Goal: Task Accomplishment & Management: Use online tool/utility

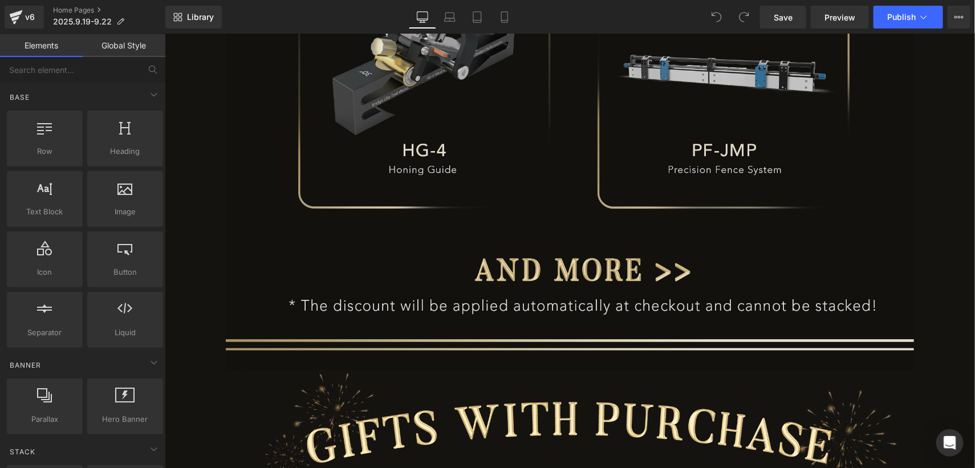
scroll to position [1482, 0]
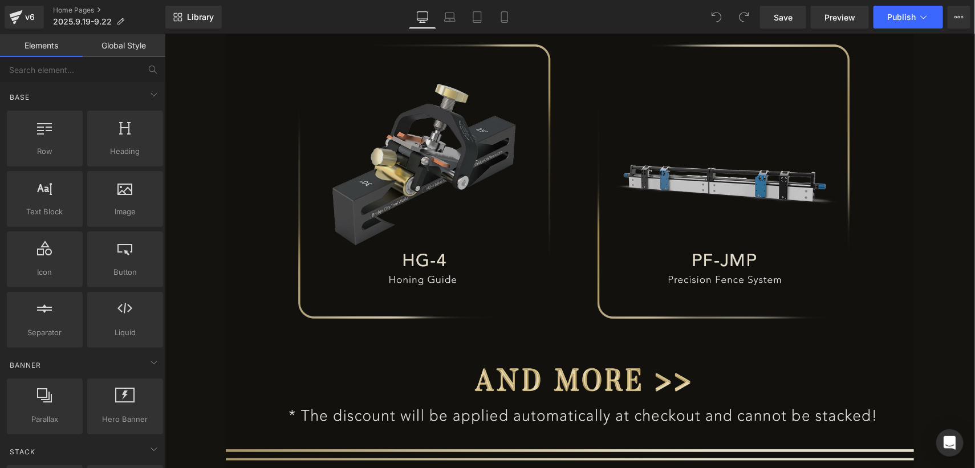
click at [438, 230] on img at bounding box center [569, 232] width 689 height 493
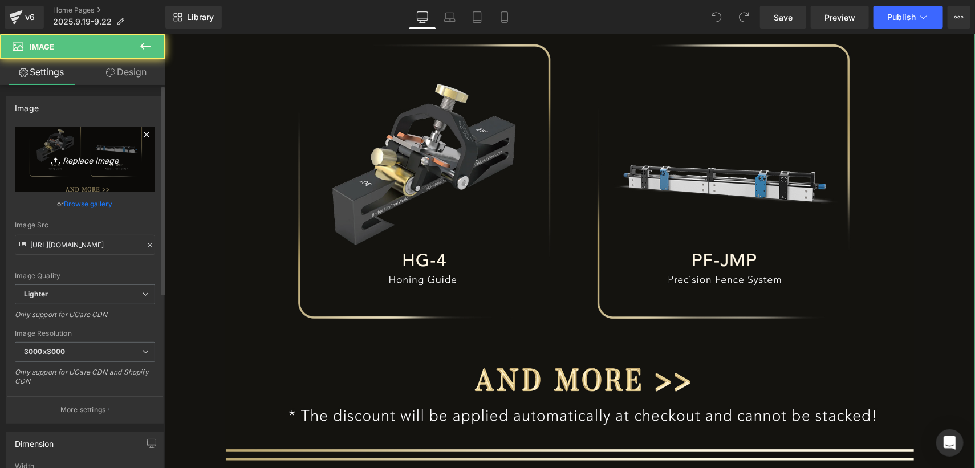
click at [86, 174] on link "Replace Image" at bounding box center [85, 160] width 140 height 66
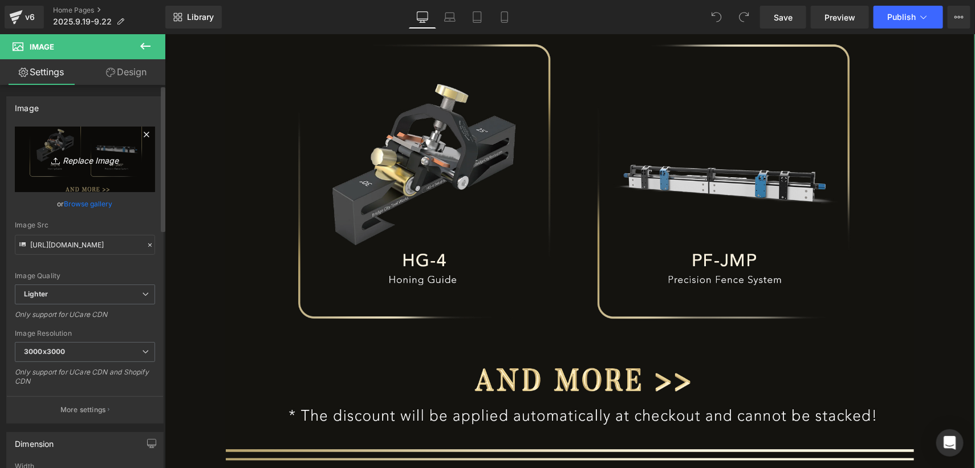
type input "C:\fakepath\edm_06.jpg"
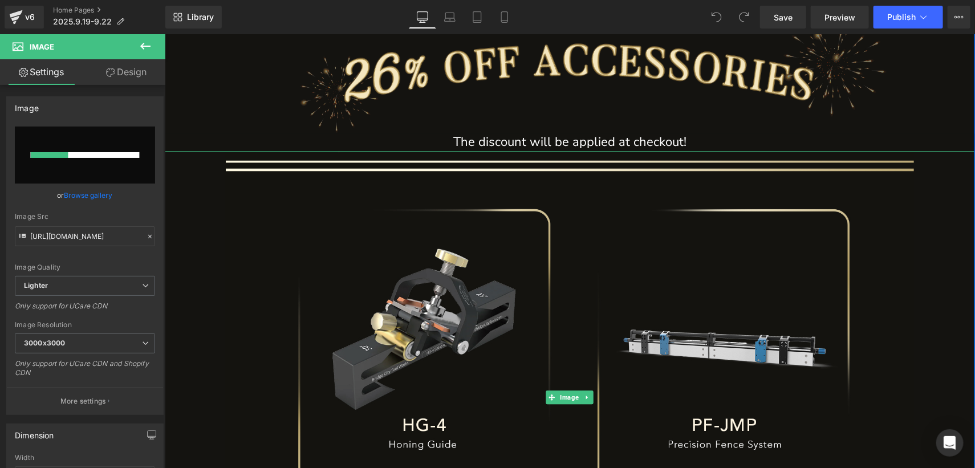
scroll to position [1197, 0]
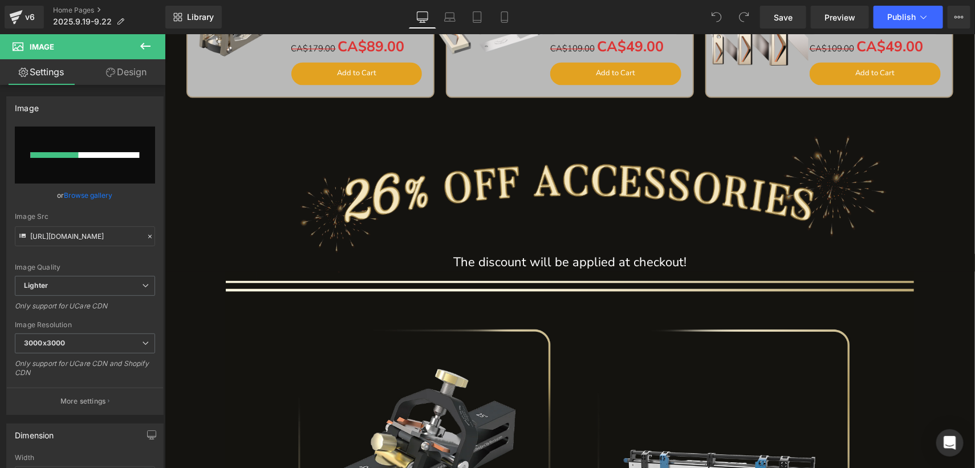
type input "[URL][DOMAIN_NAME]"
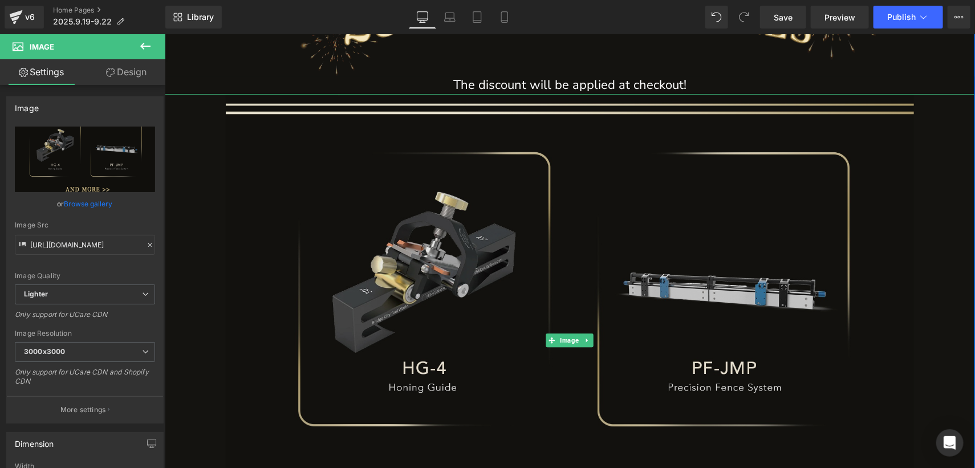
scroll to position [1596, 0]
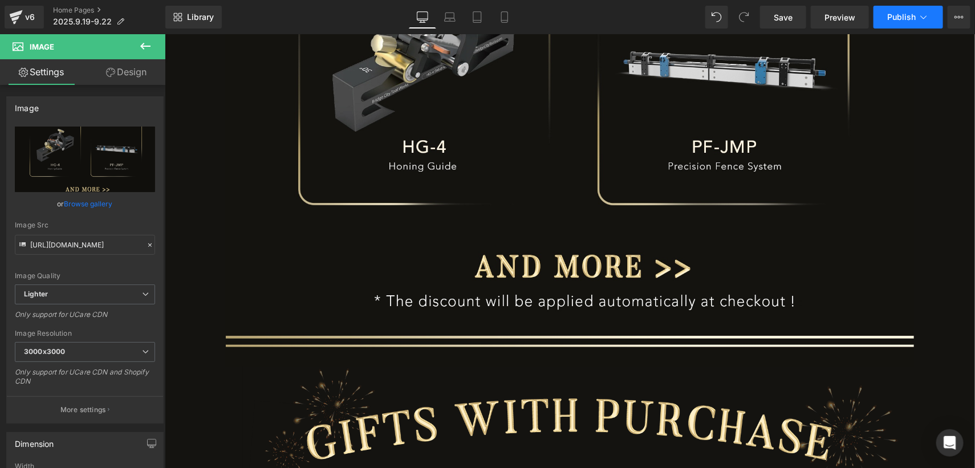
click at [898, 20] on span "Publish" at bounding box center [901, 17] width 29 height 9
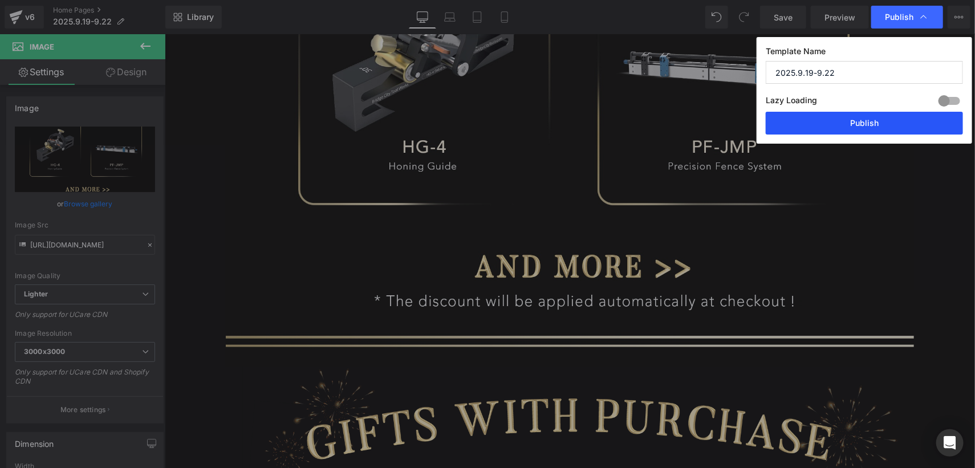
click at [881, 120] on button "Publish" at bounding box center [864, 123] width 197 height 23
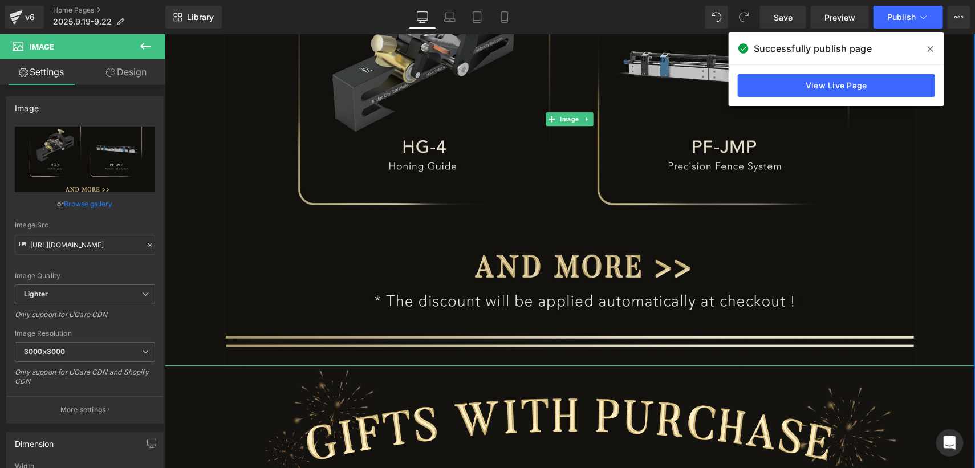
click at [461, 258] on img at bounding box center [569, 118] width 689 height 493
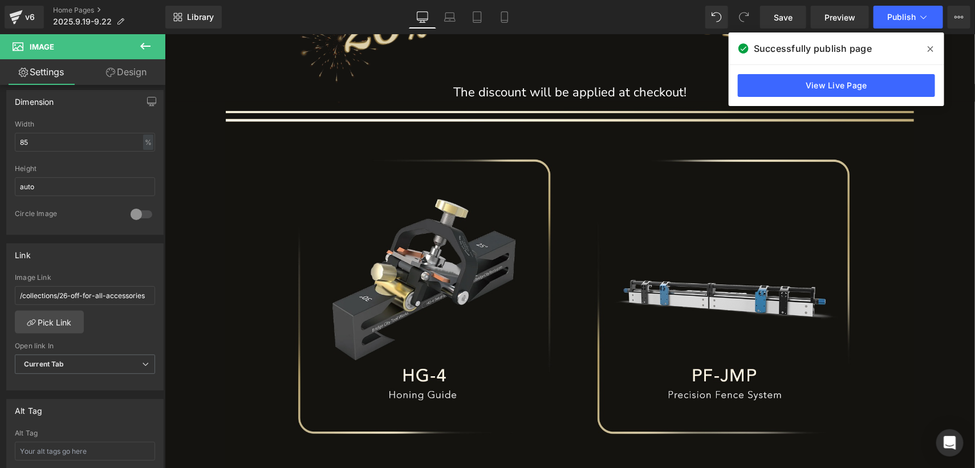
scroll to position [1254, 0]
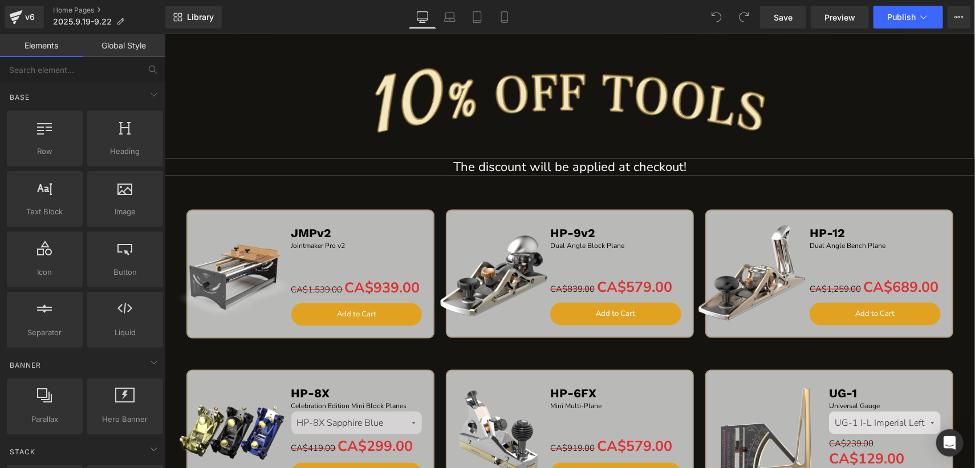
scroll to position [627, 0]
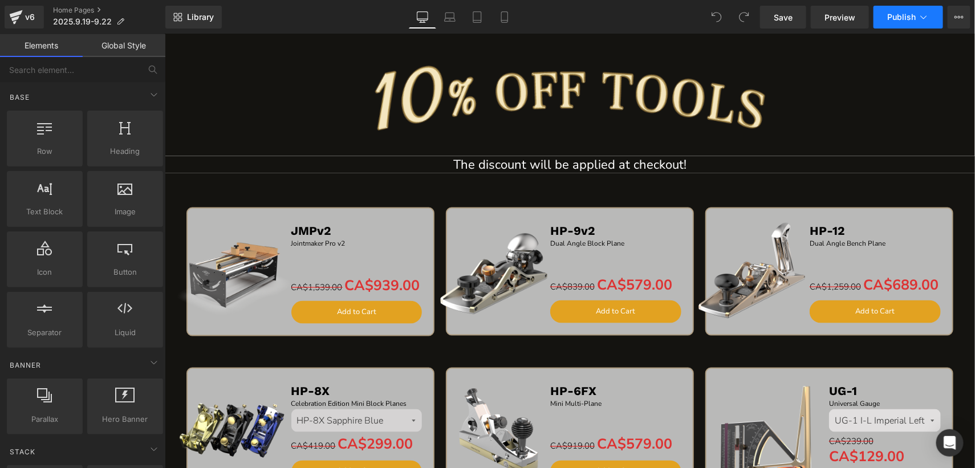
click at [897, 9] on button "Publish" at bounding box center [908, 17] width 70 height 23
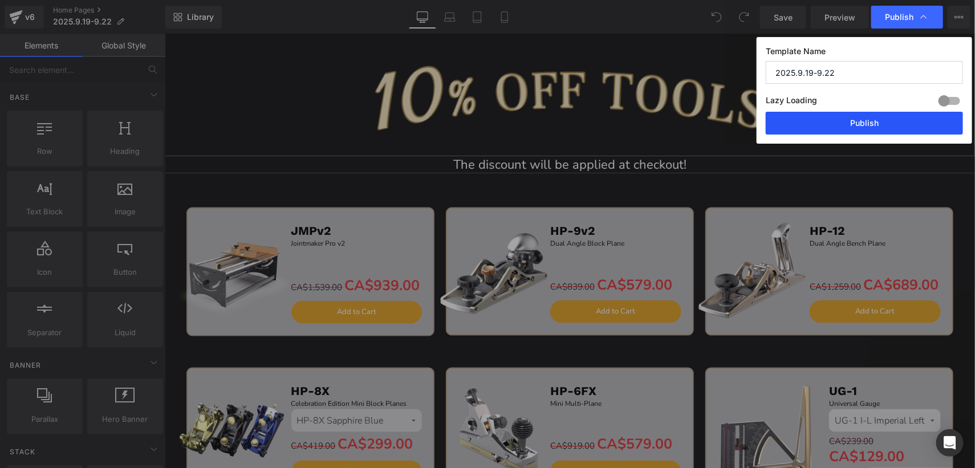
click at [871, 120] on button "Publish" at bounding box center [864, 123] width 197 height 23
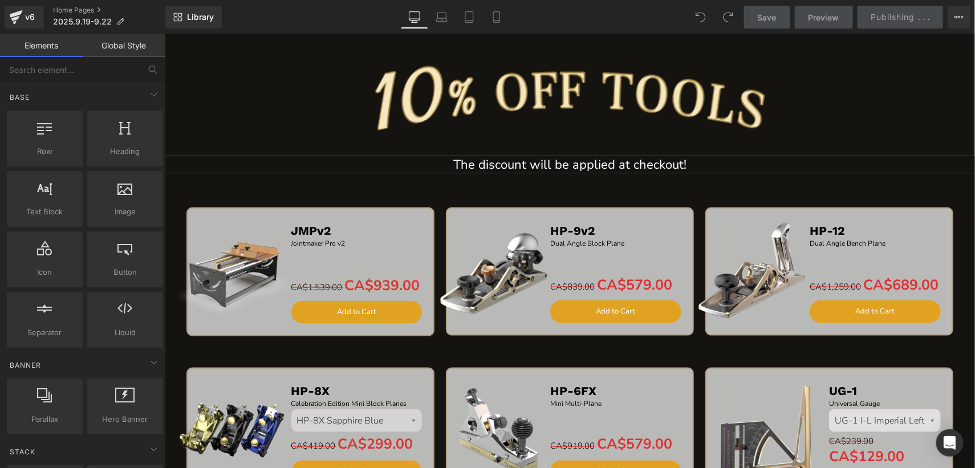
scroll to position [513, 0]
